Goal: Navigation & Orientation: Find specific page/section

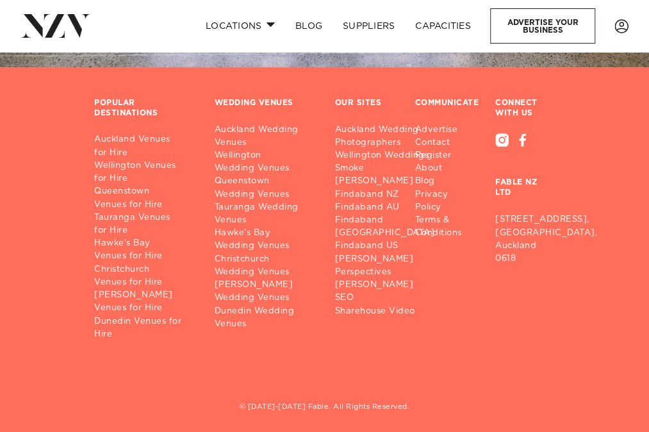
scroll to position [56581, 0]
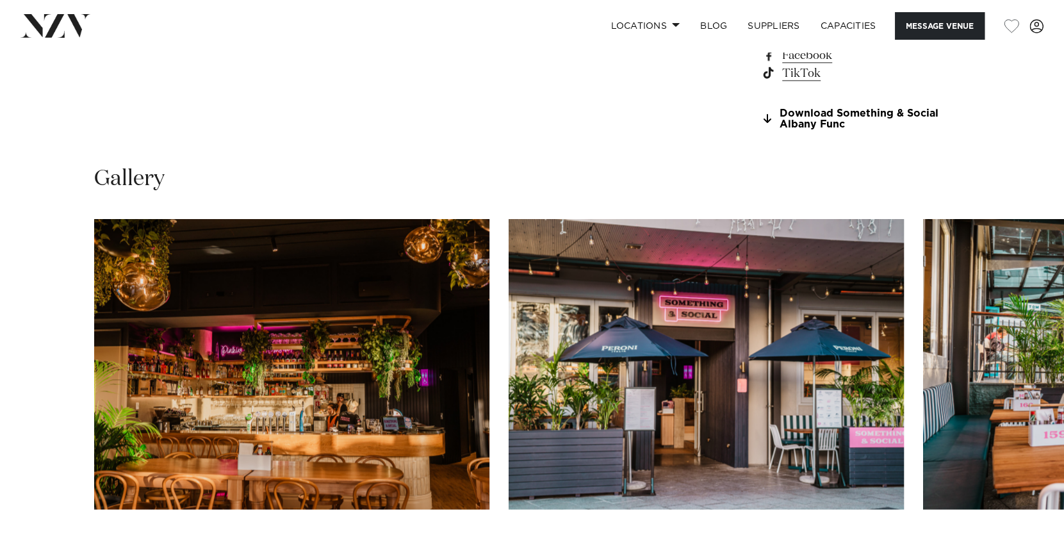
scroll to position [1148, 0]
